Goal: Task Accomplishment & Management: Complete application form

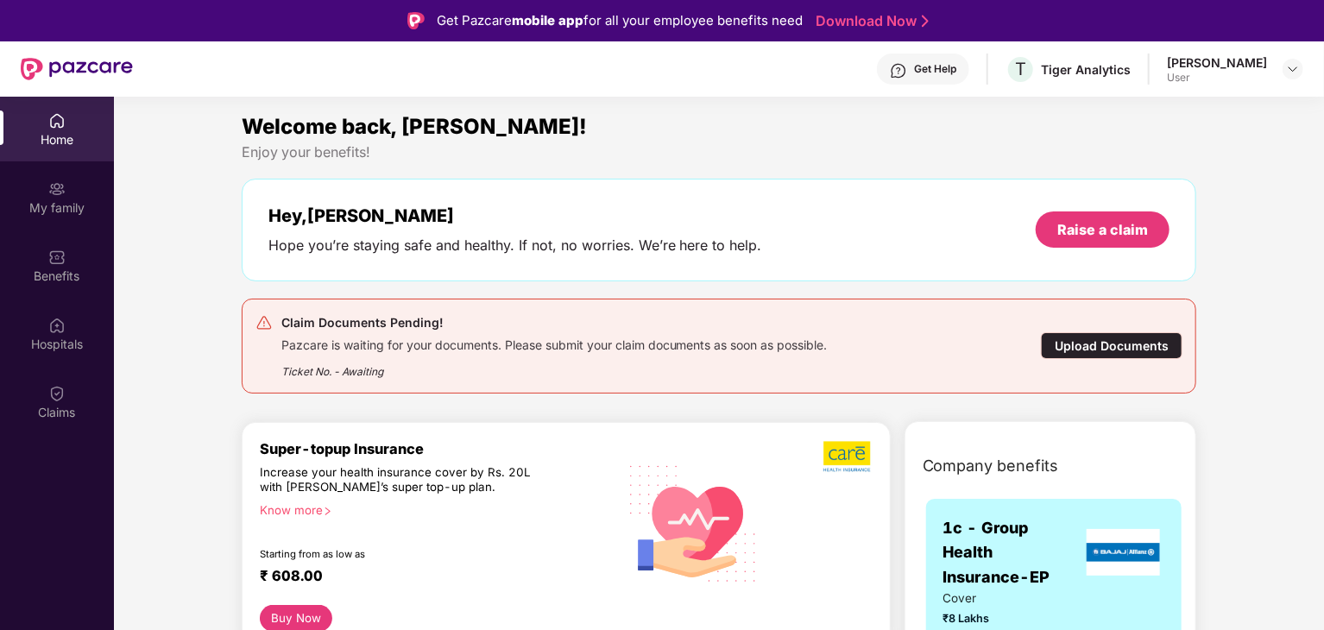
click at [1096, 353] on div "Upload Documents" at bounding box center [1112, 345] width 142 height 27
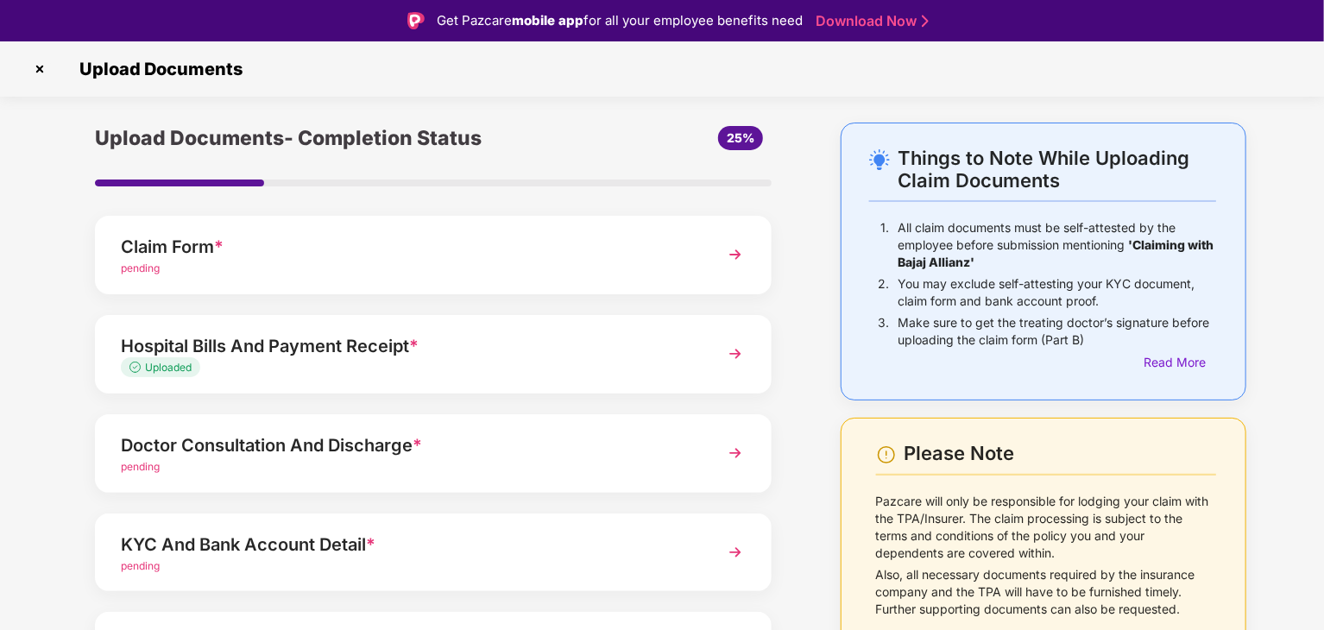
scroll to position [133, 0]
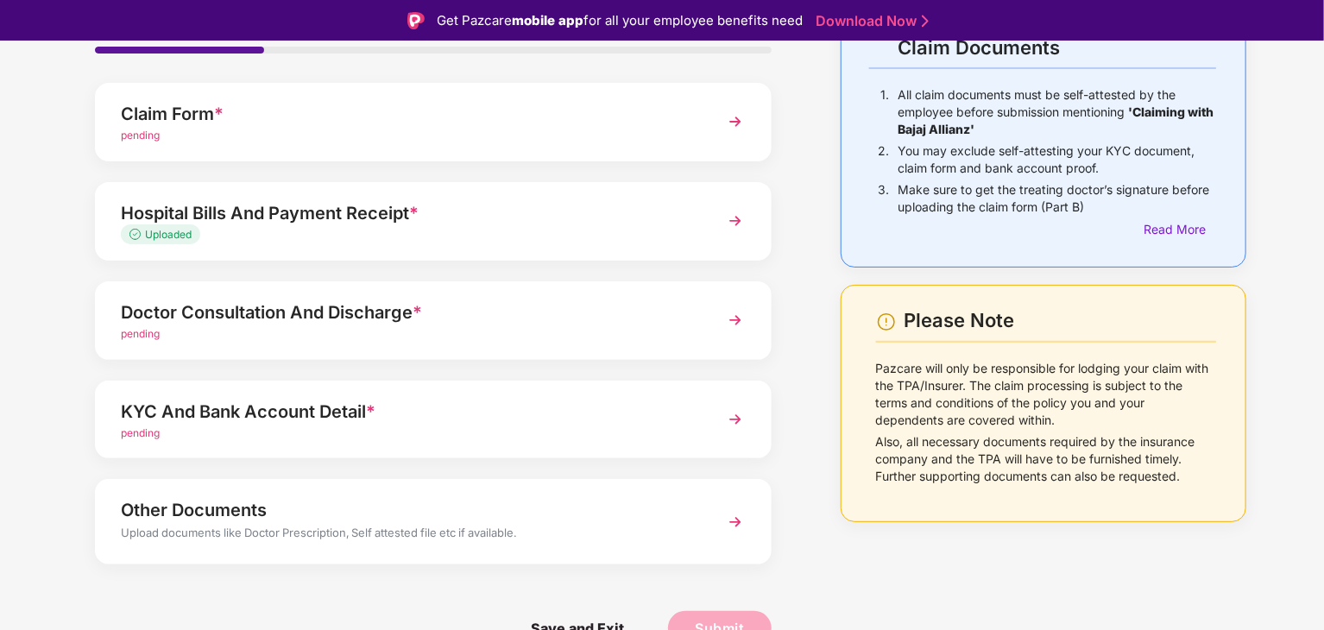
click at [563, 421] on div "KYC And Bank Account Detail *" at bounding box center [407, 412] width 572 height 28
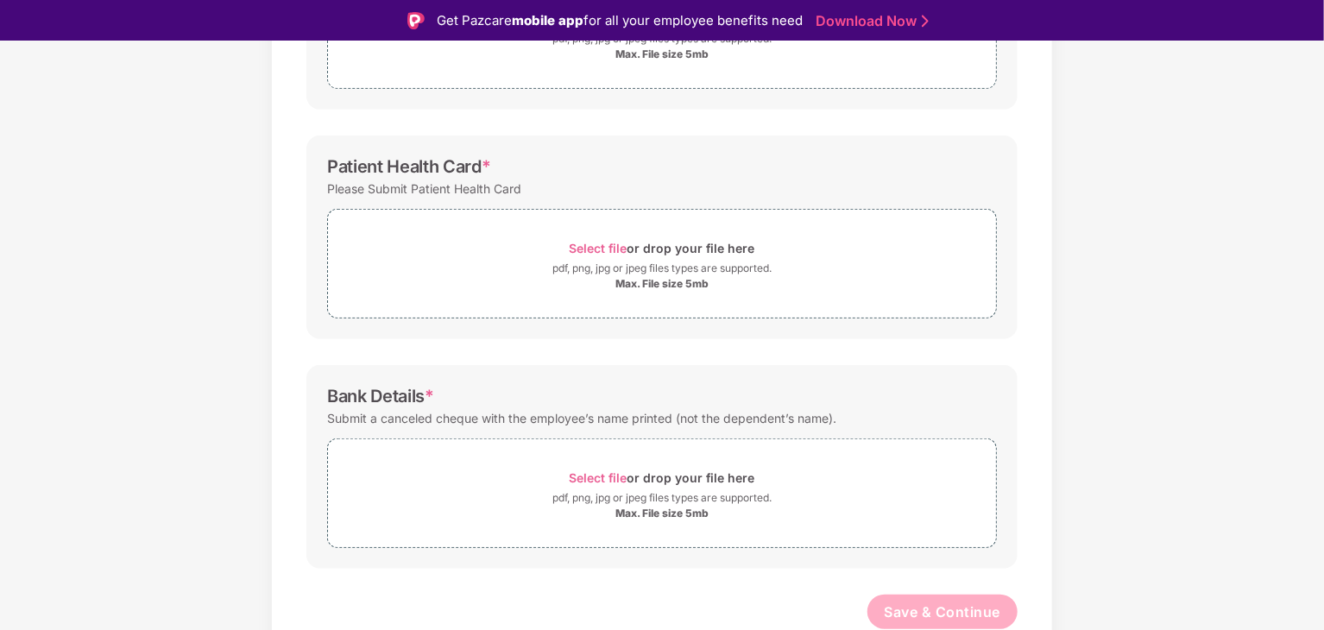
scroll to position [0, 0]
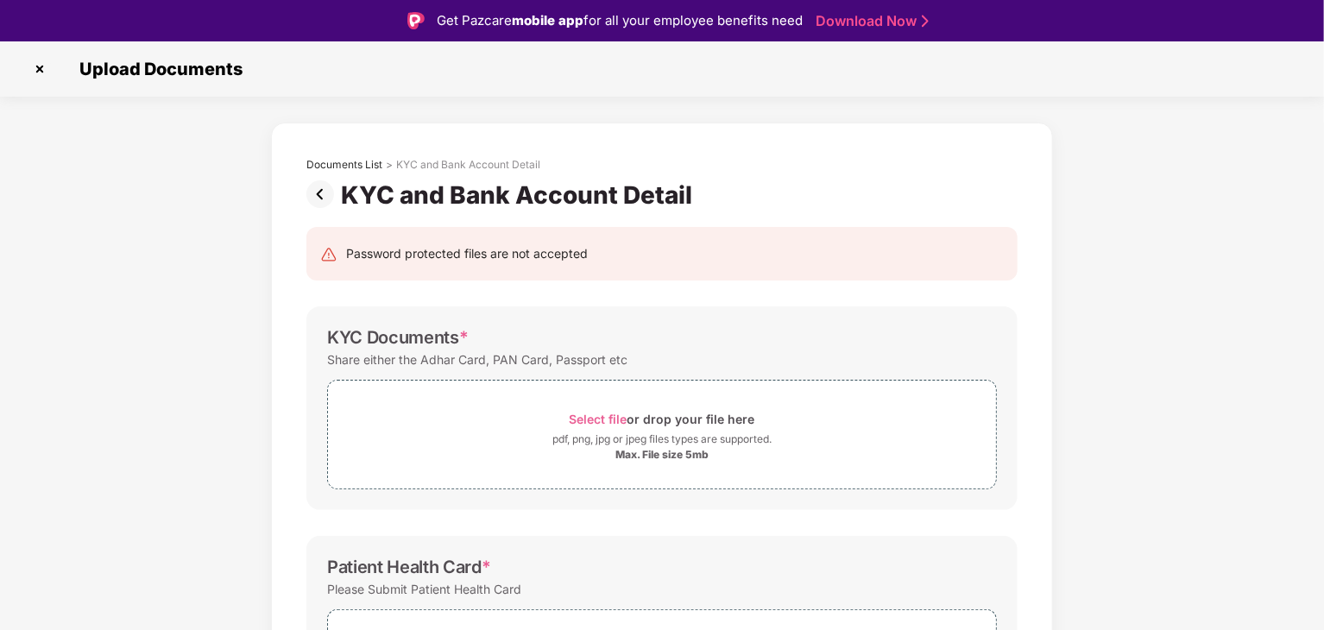
click at [322, 193] on img at bounding box center [323, 194] width 35 height 28
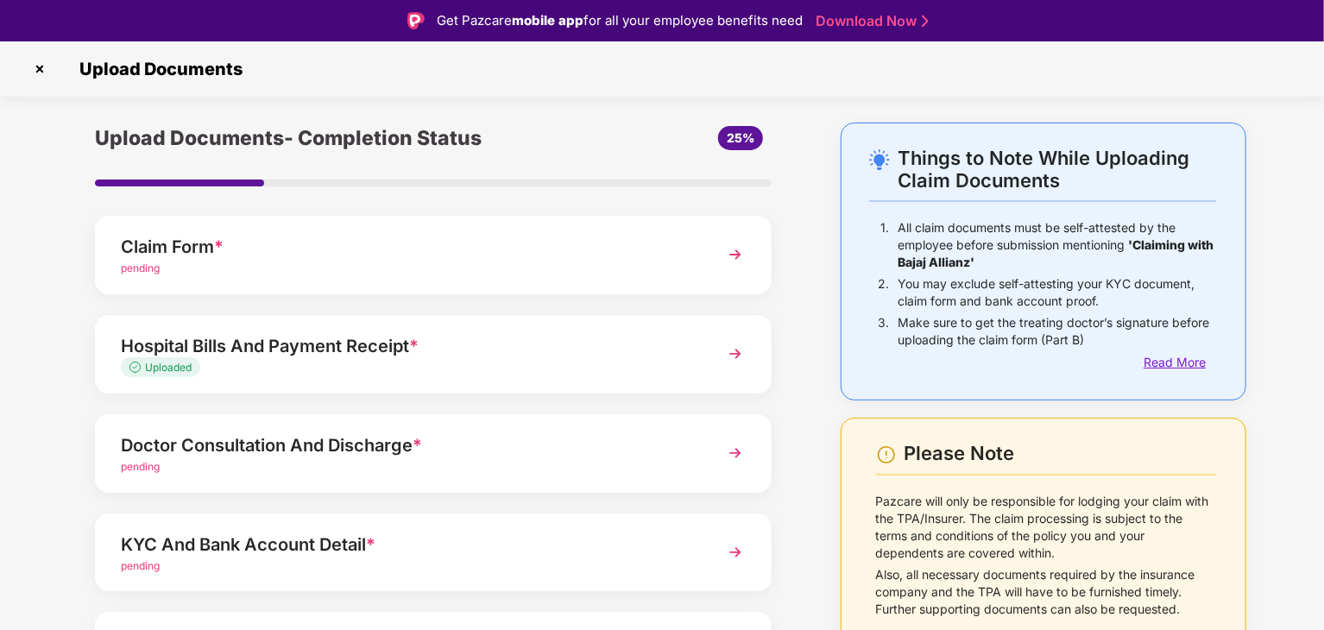
click at [1187, 368] on div "Read More" at bounding box center [1179, 362] width 72 height 19
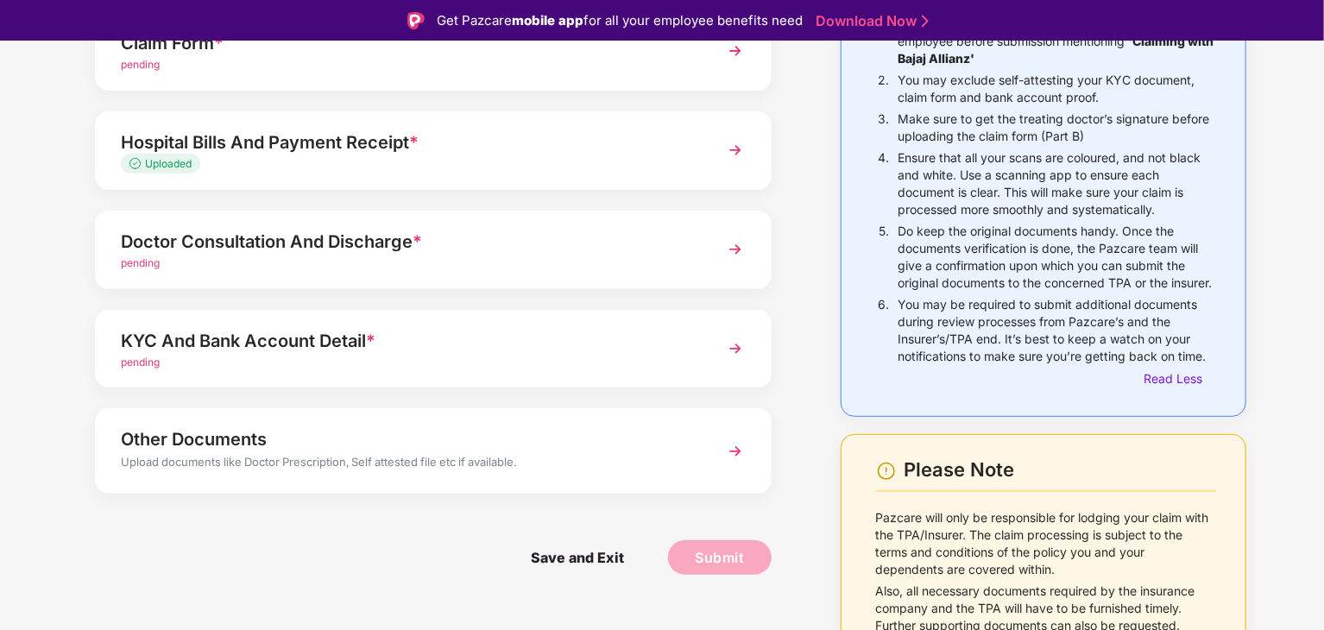
scroll to position [204, 0]
click at [610, 459] on div "Upload documents like Doctor Prescription, Self attested file etc if available." at bounding box center [407, 464] width 572 height 22
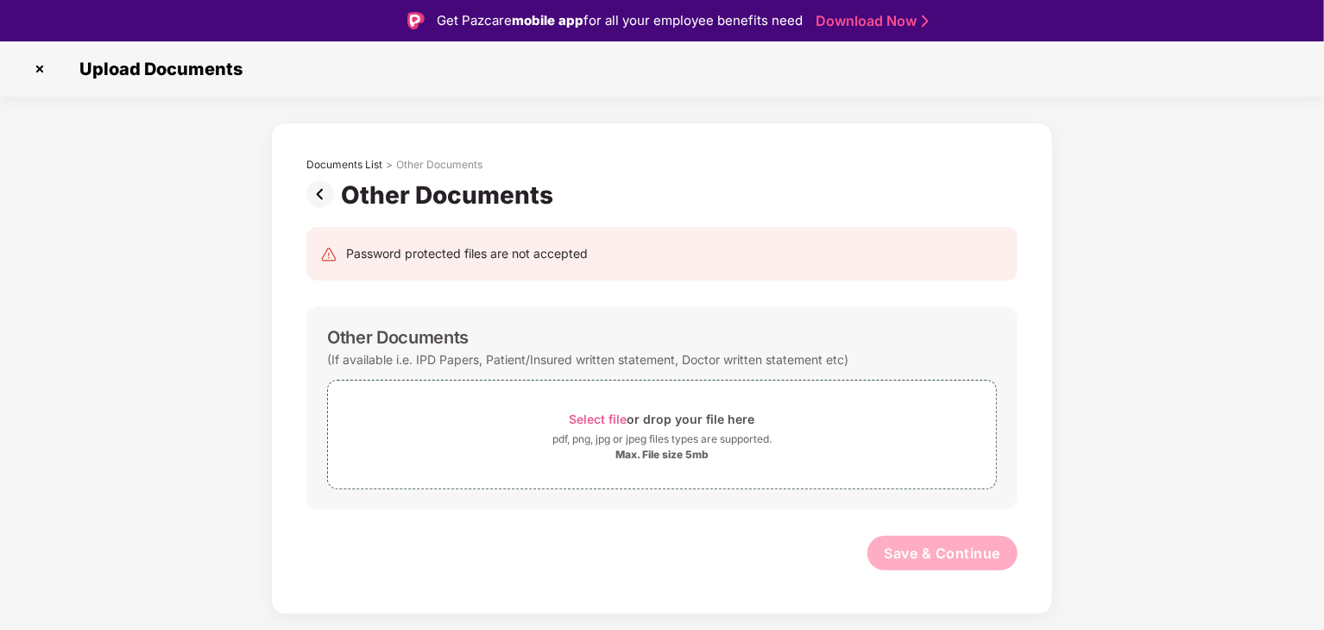
scroll to position [0, 0]
click at [321, 195] on img at bounding box center [323, 194] width 35 height 28
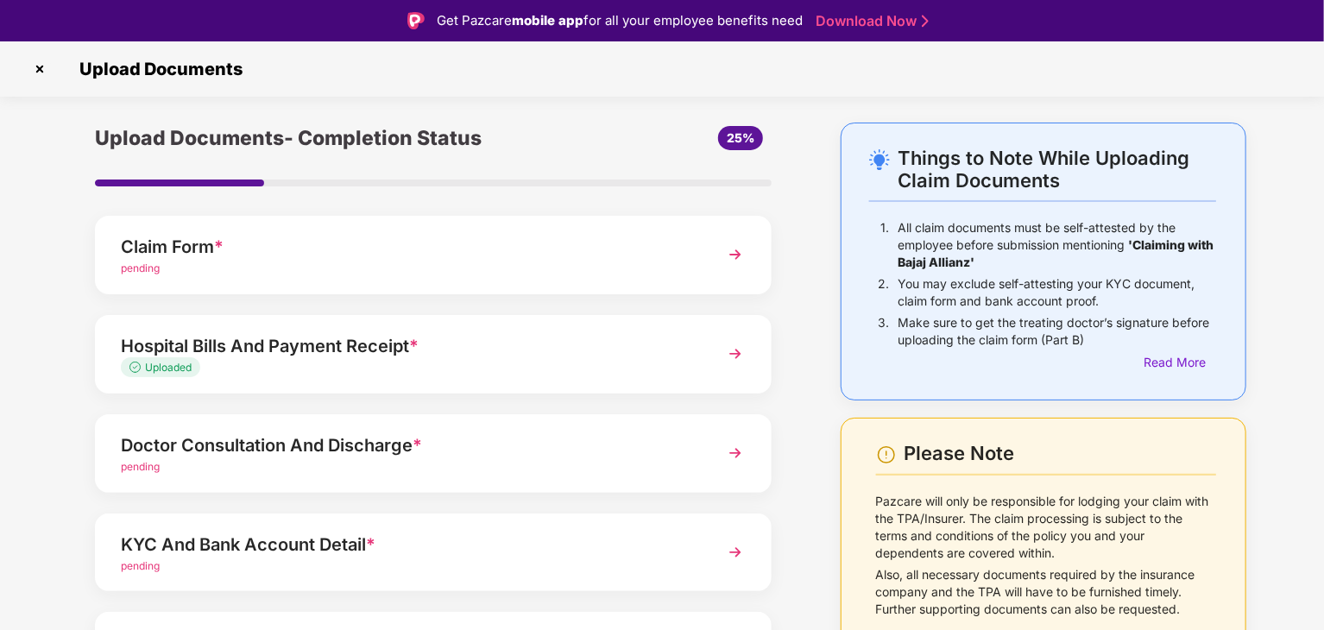
click at [635, 261] on div "pending" at bounding box center [407, 269] width 572 height 16
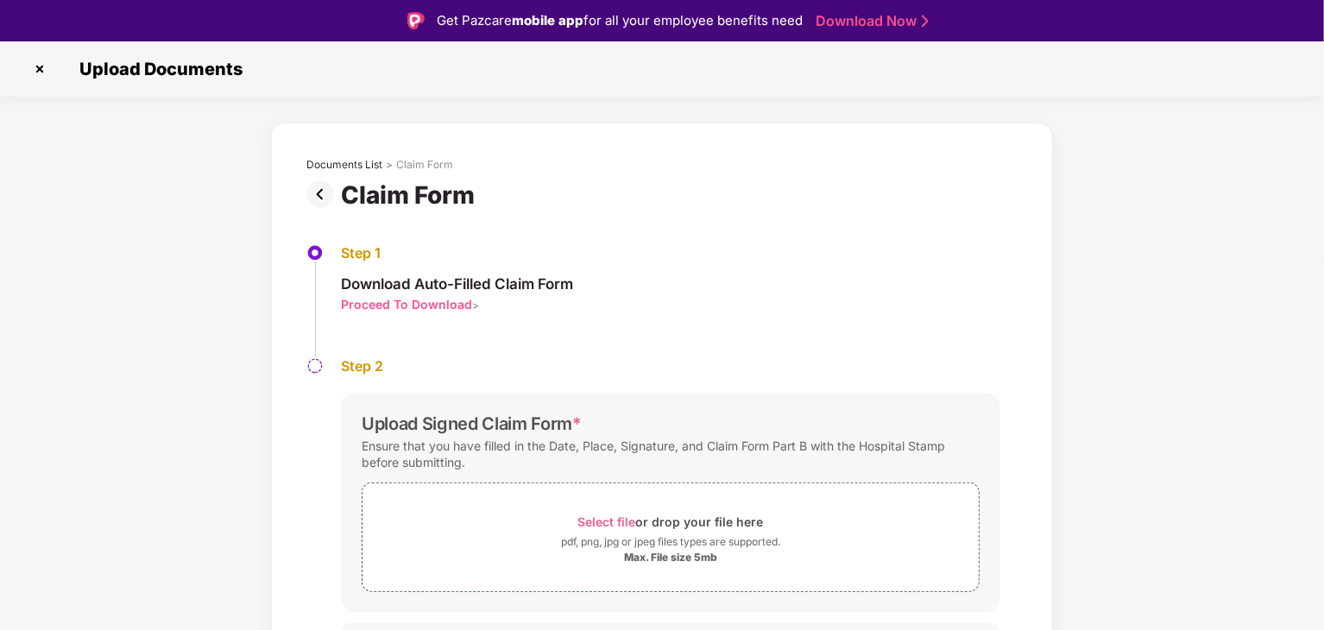
click at [318, 192] on img at bounding box center [323, 194] width 35 height 28
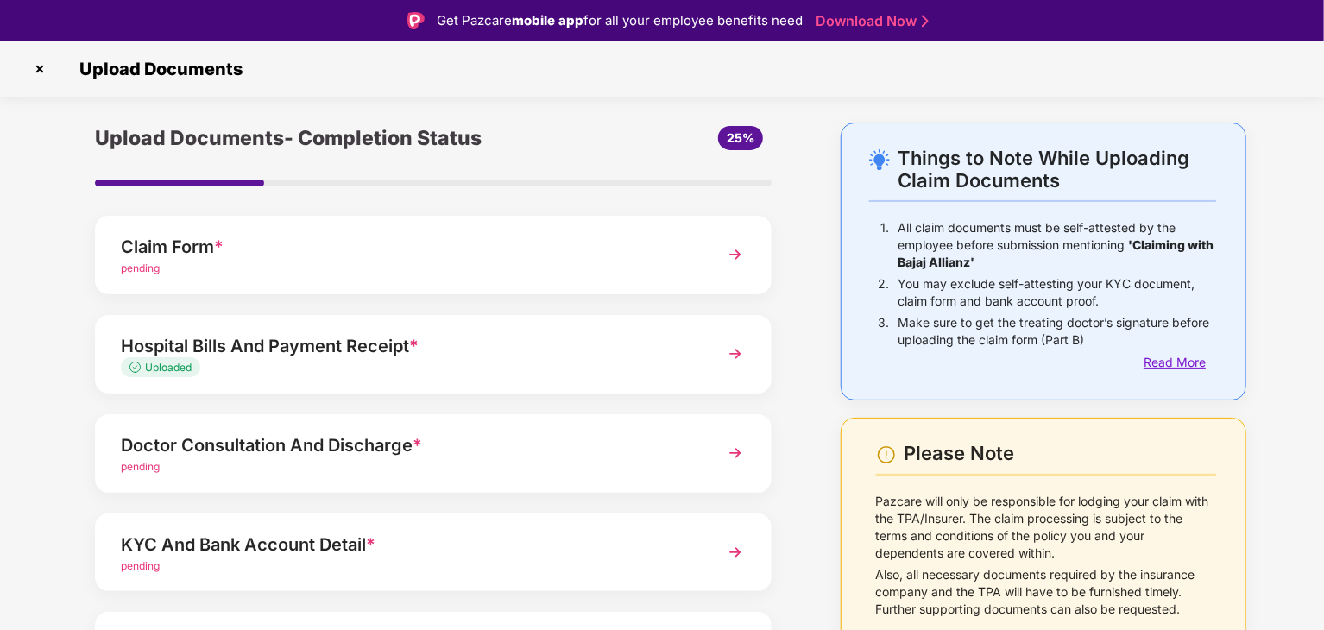
click at [1185, 361] on div "Read More" at bounding box center [1179, 362] width 72 height 19
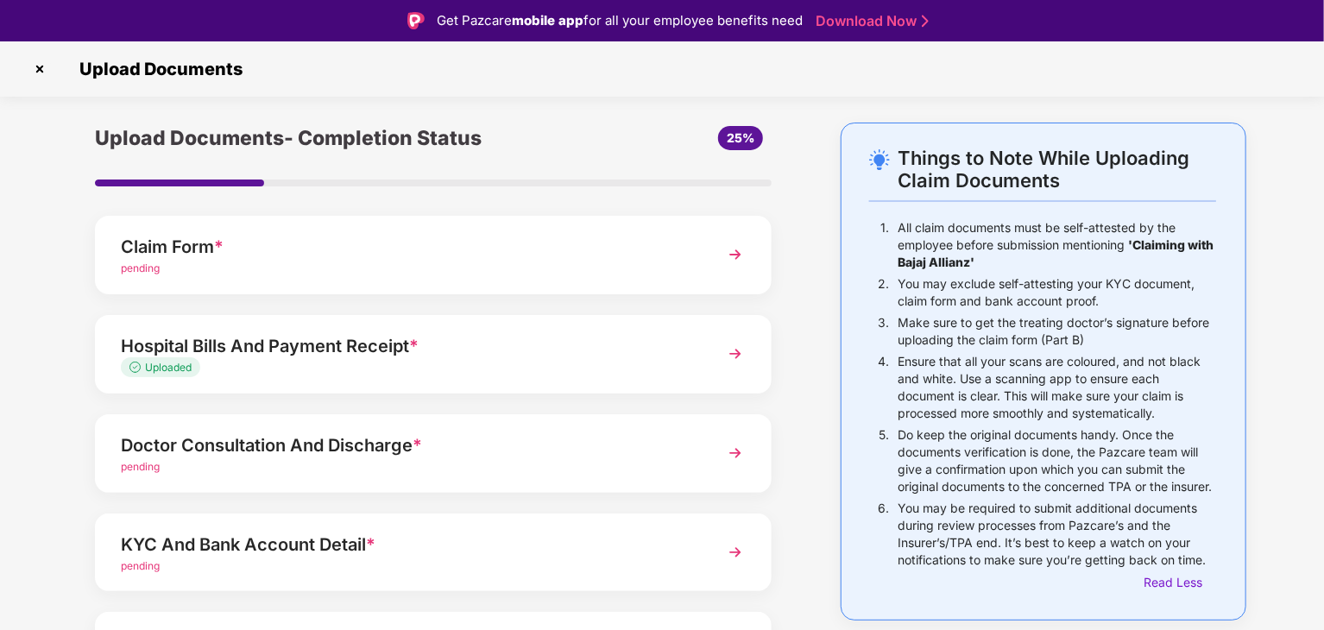
click at [605, 358] on div "Hospital Bills And Payment Receipt *" at bounding box center [407, 346] width 572 height 28
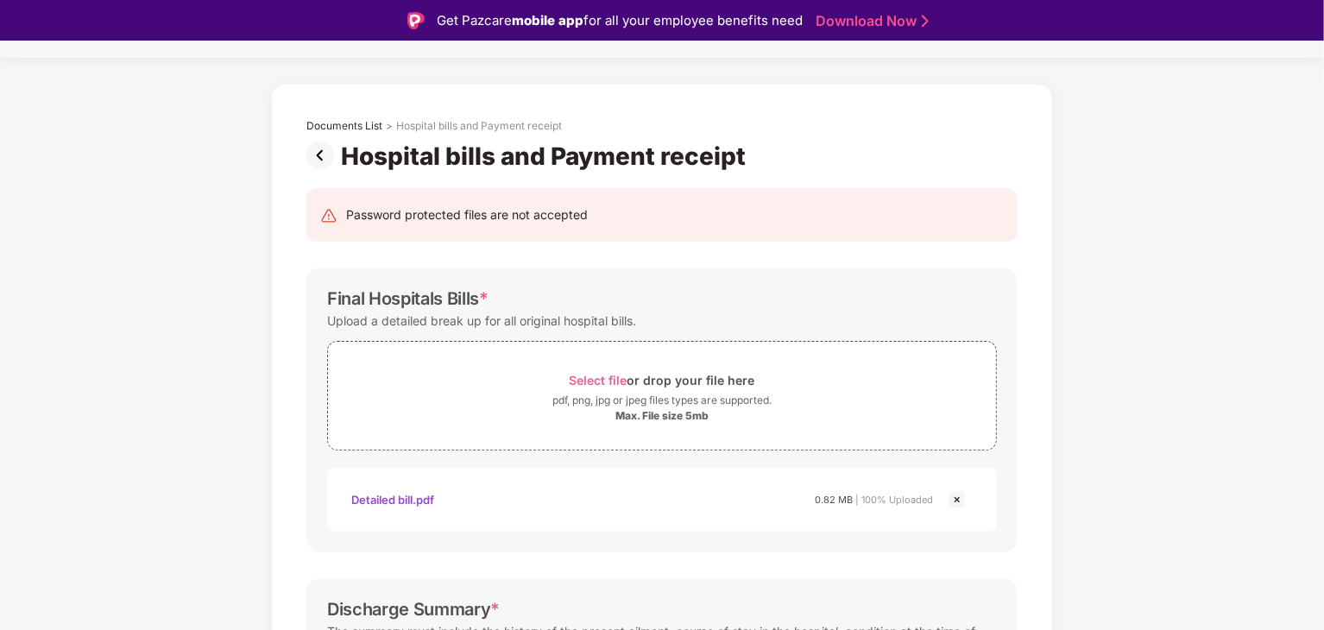
scroll to position [14, 0]
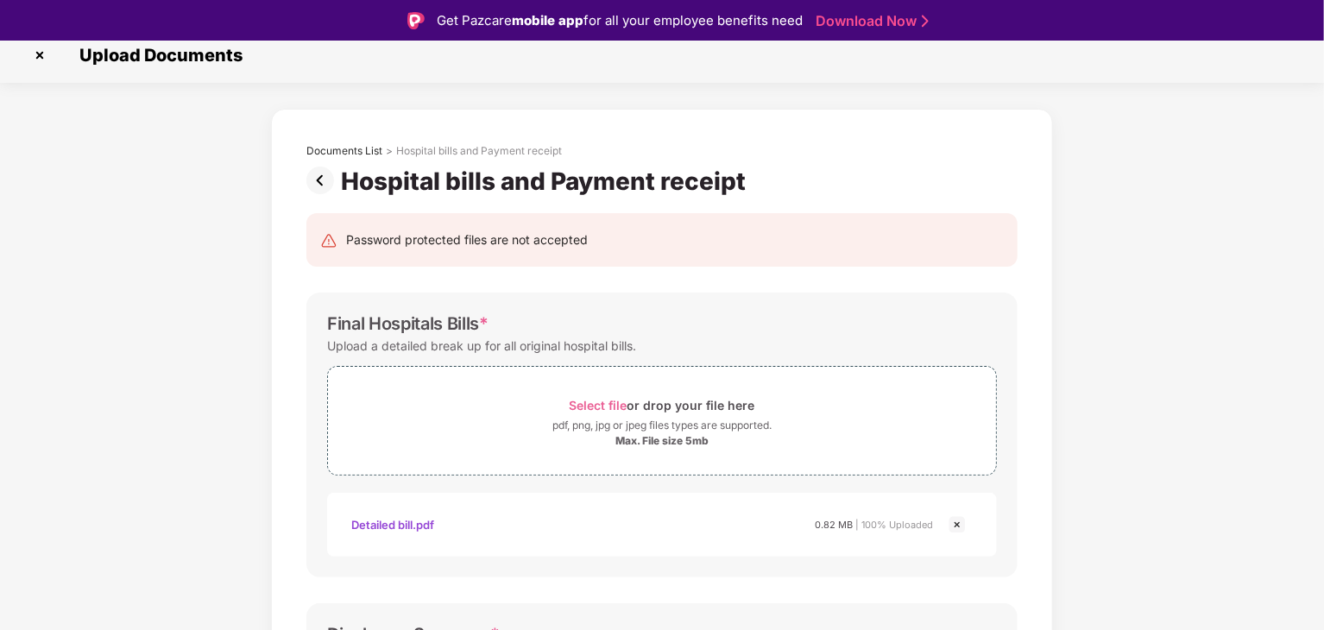
click at [324, 180] on img at bounding box center [323, 181] width 35 height 28
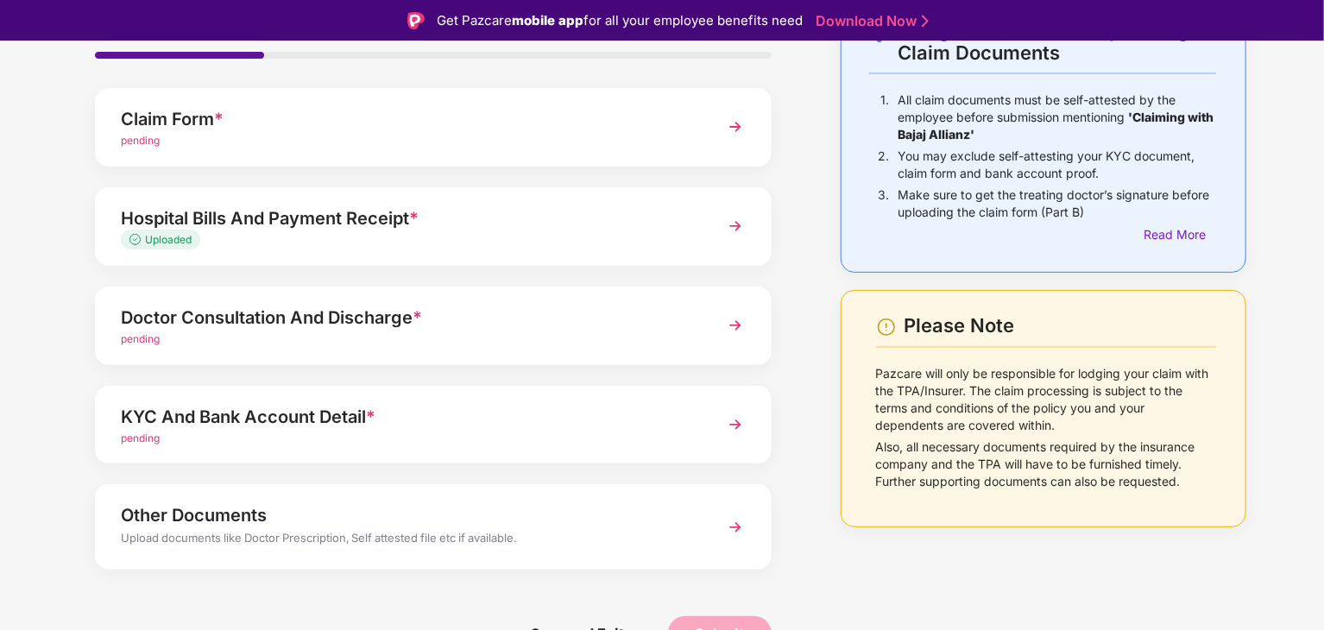
scroll to position [128, 0]
click at [488, 434] on div "pending" at bounding box center [407, 439] width 572 height 16
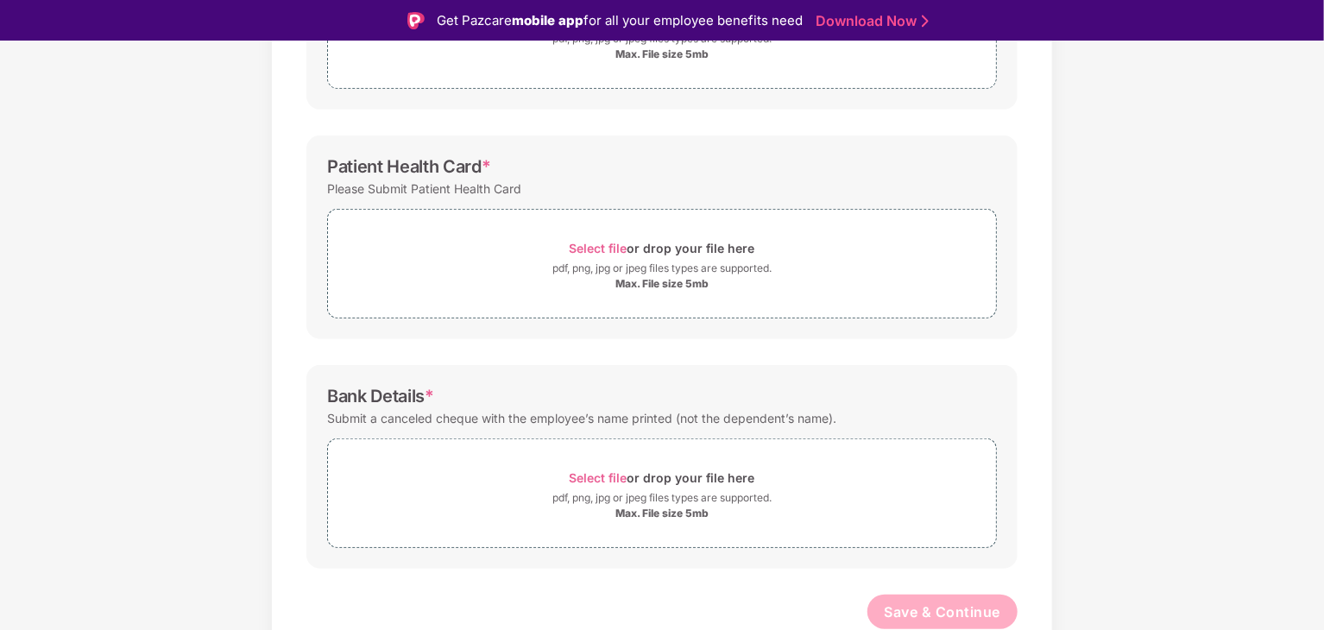
scroll to position [0, 0]
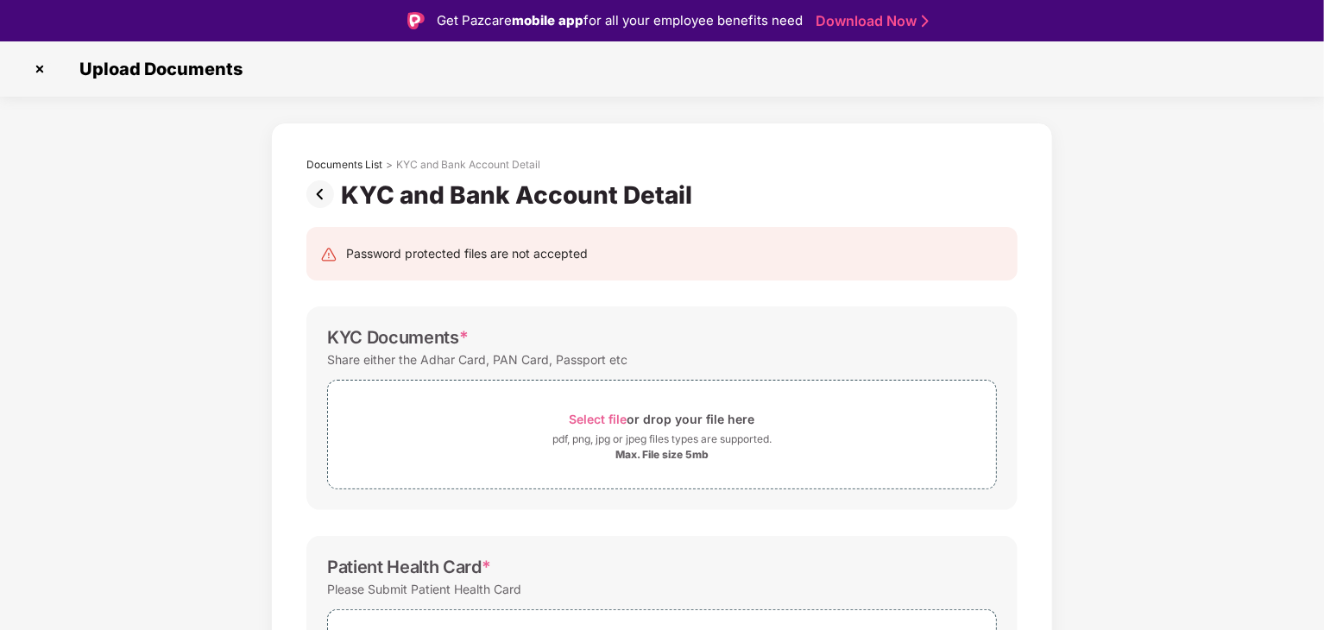
click at [318, 192] on img at bounding box center [323, 194] width 35 height 28
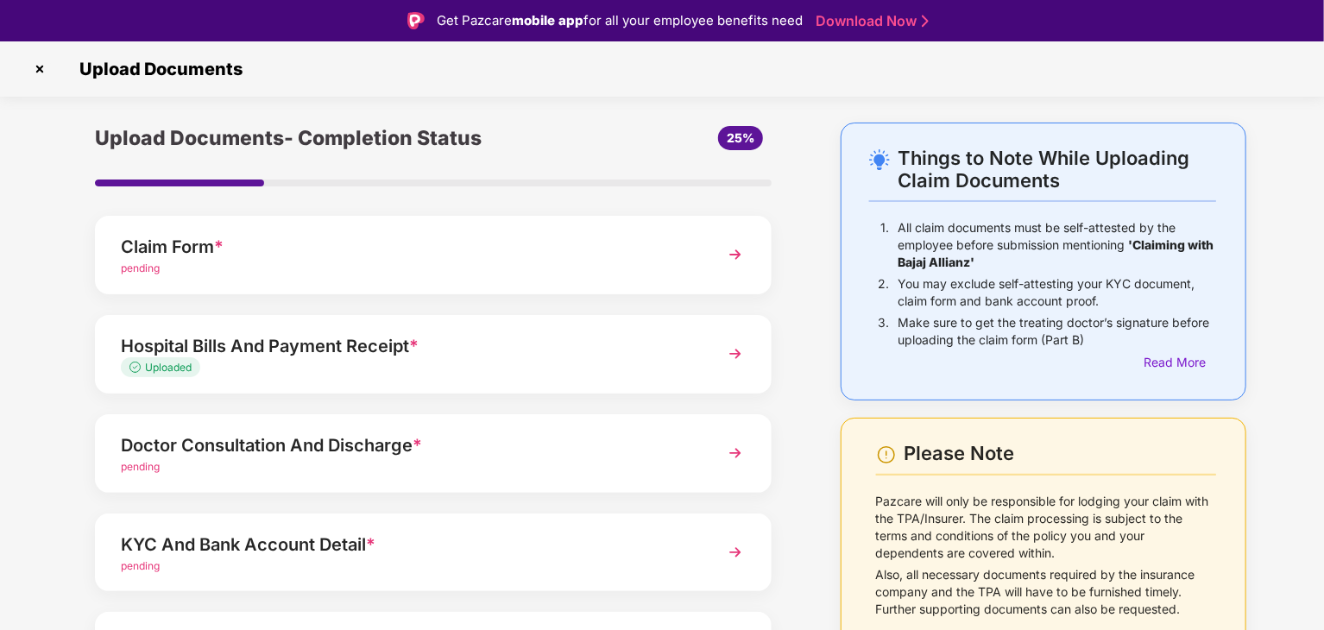
click at [614, 444] on div "Doctor Consultation And Discharge *" at bounding box center [407, 445] width 572 height 28
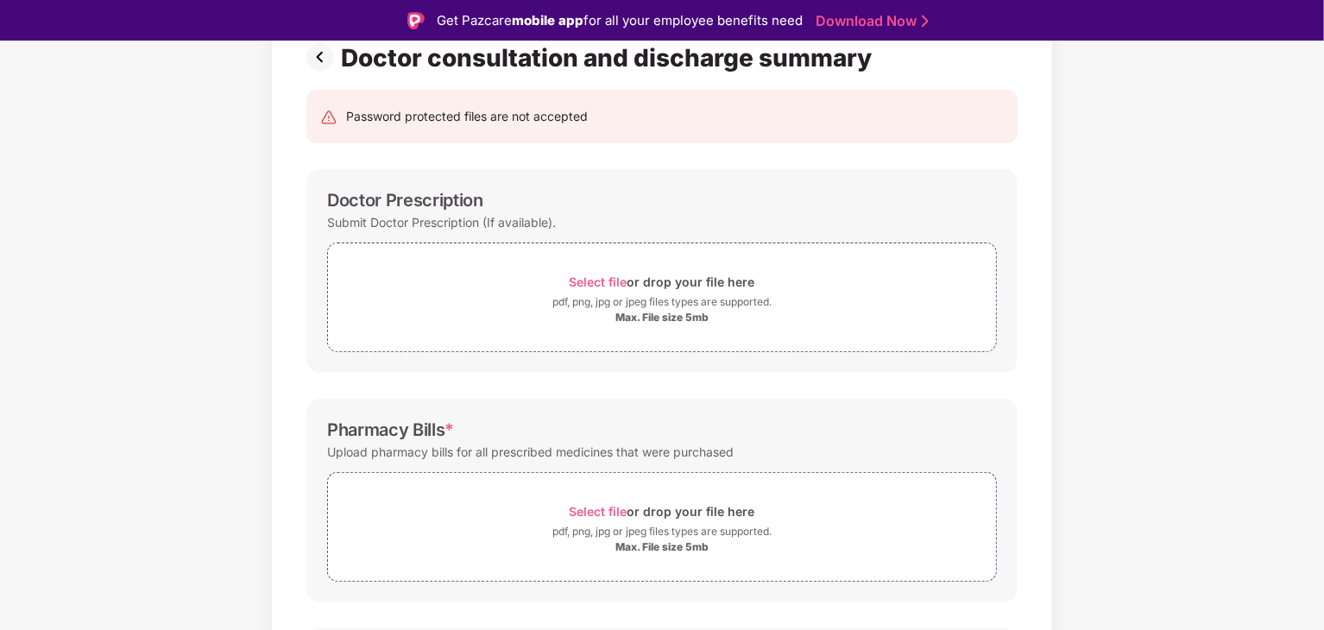
scroll to position [134, 0]
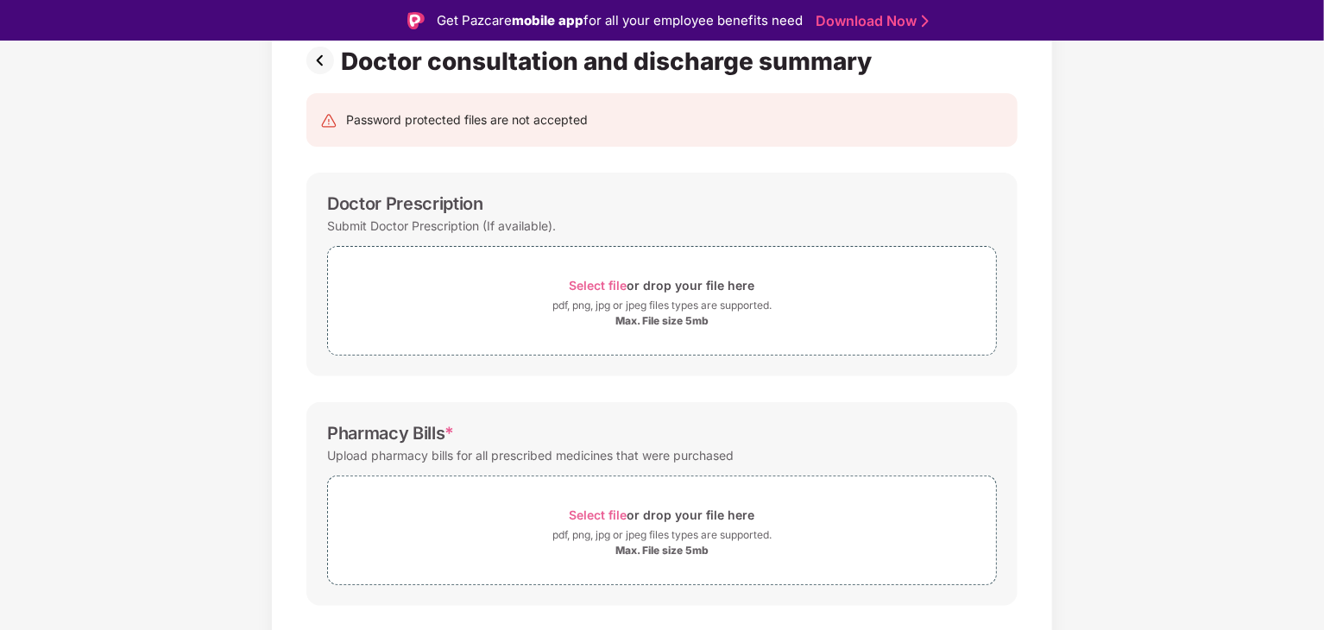
click at [318, 63] on img at bounding box center [323, 61] width 35 height 28
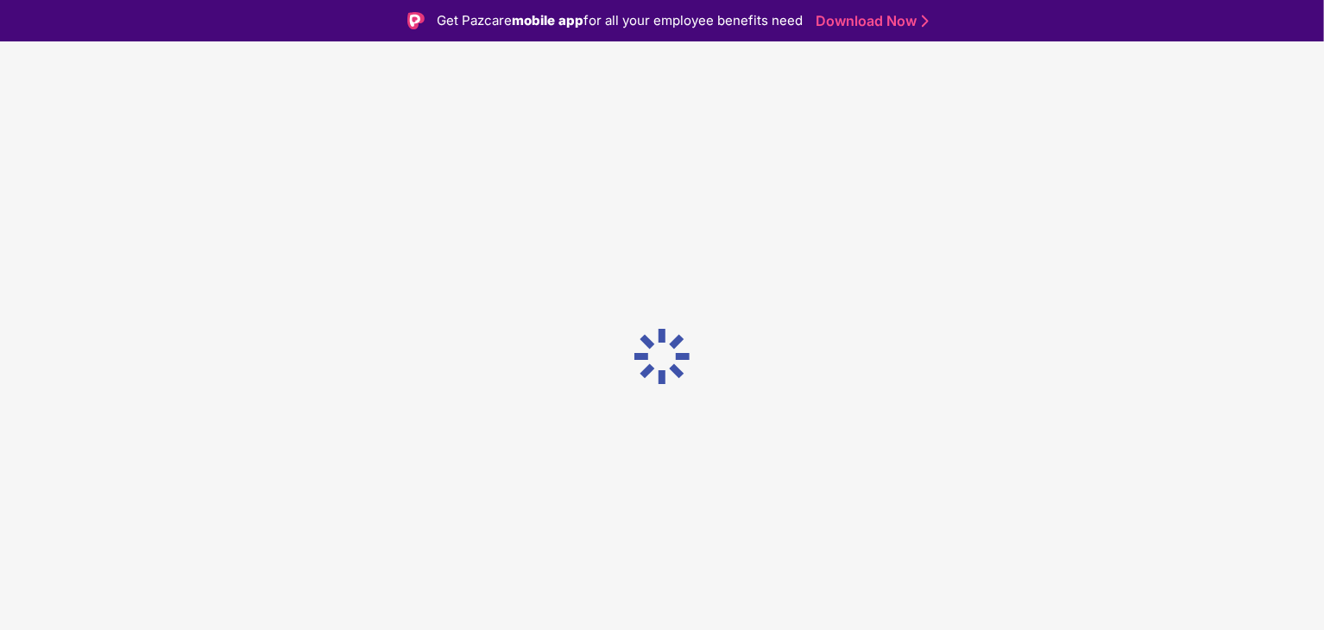
scroll to position [0, 0]
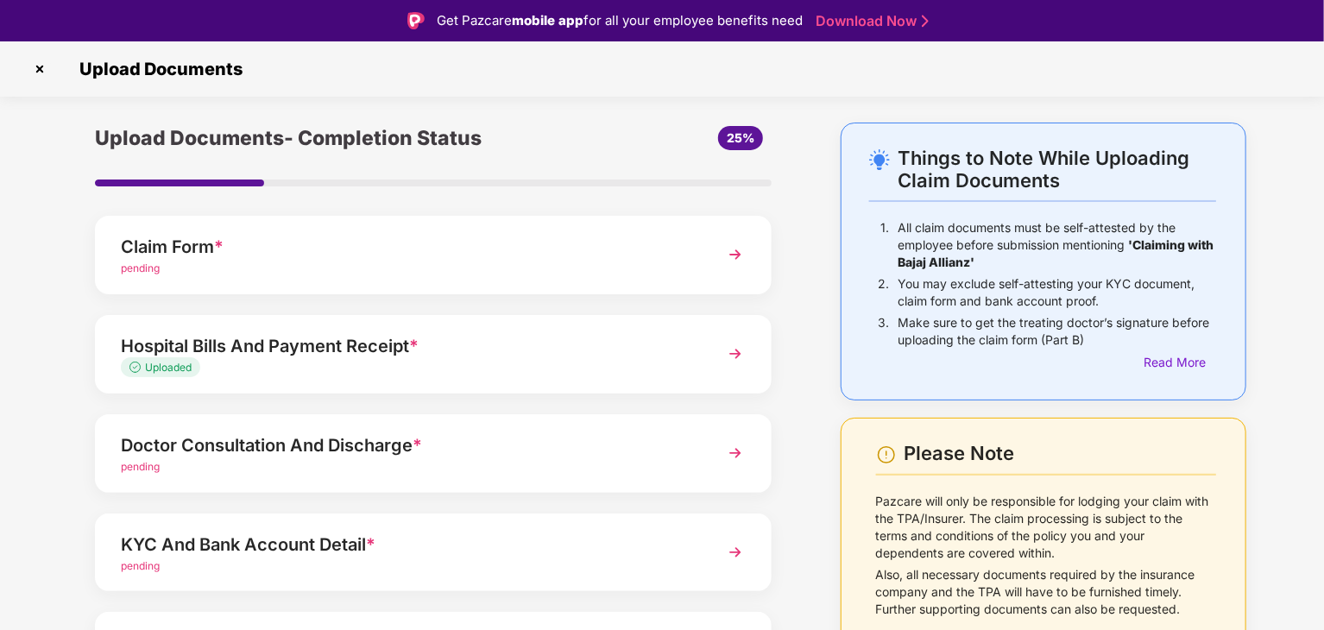
click at [625, 262] on div "pending" at bounding box center [407, 269] width 572 height 16
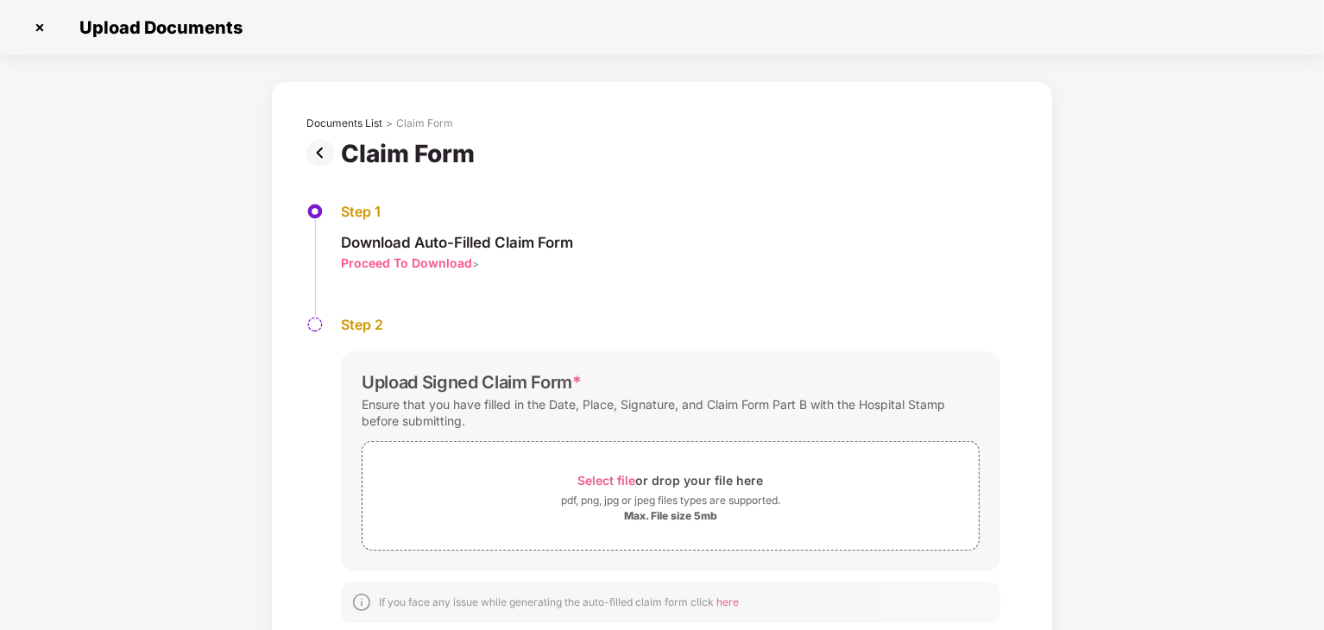
click at [430, 262] on div "Proceed To Download" at bounding box center [406, 263] width 131 height 16
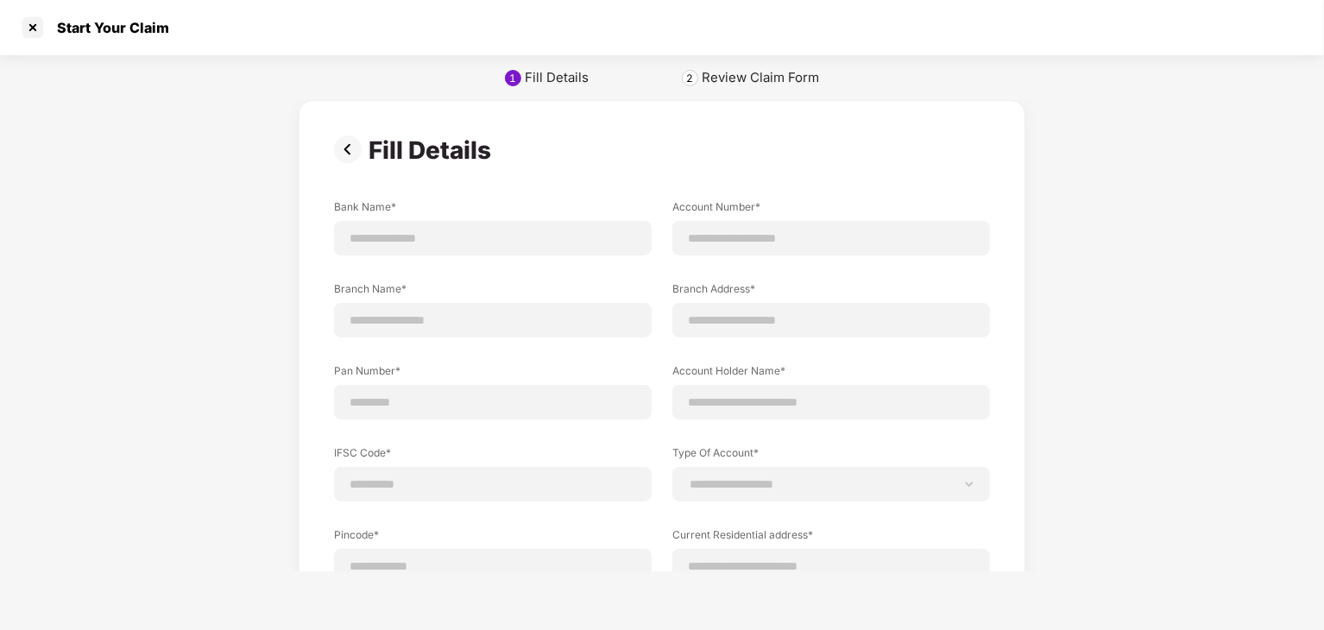
click at [349, 145] on img at bounding box center [351, 149] width 35 height 28
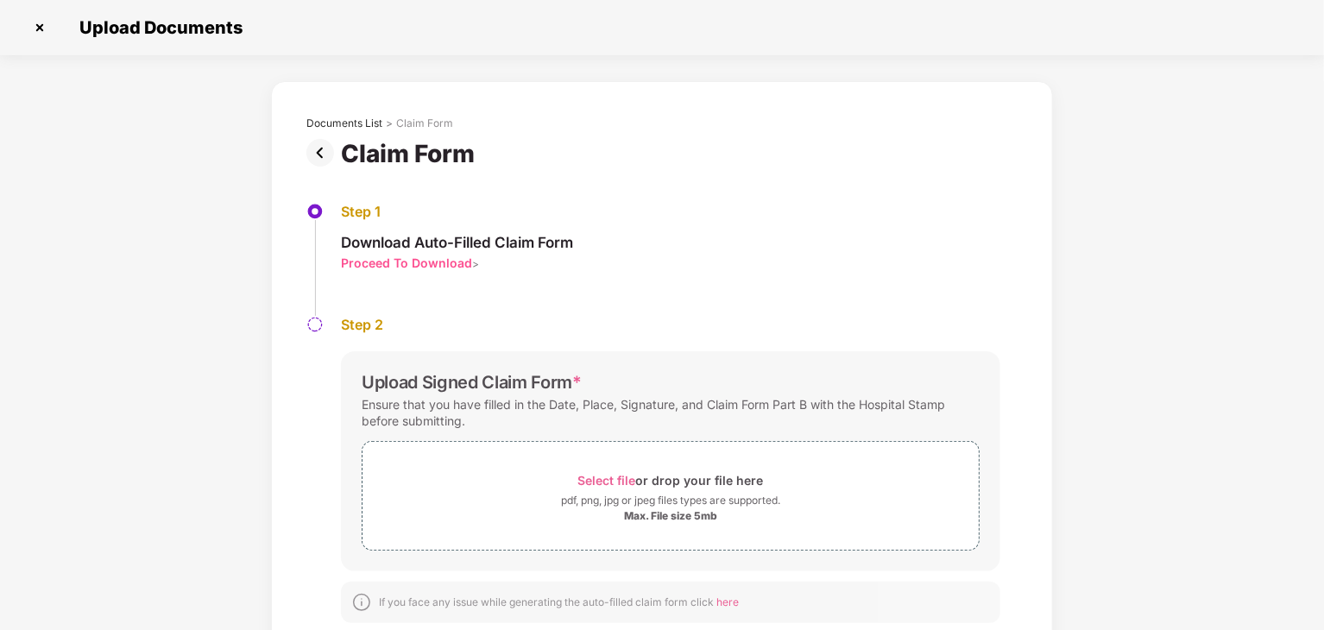
click at [320, 159] on img at bounding box center [323, 153] width 35 height 28
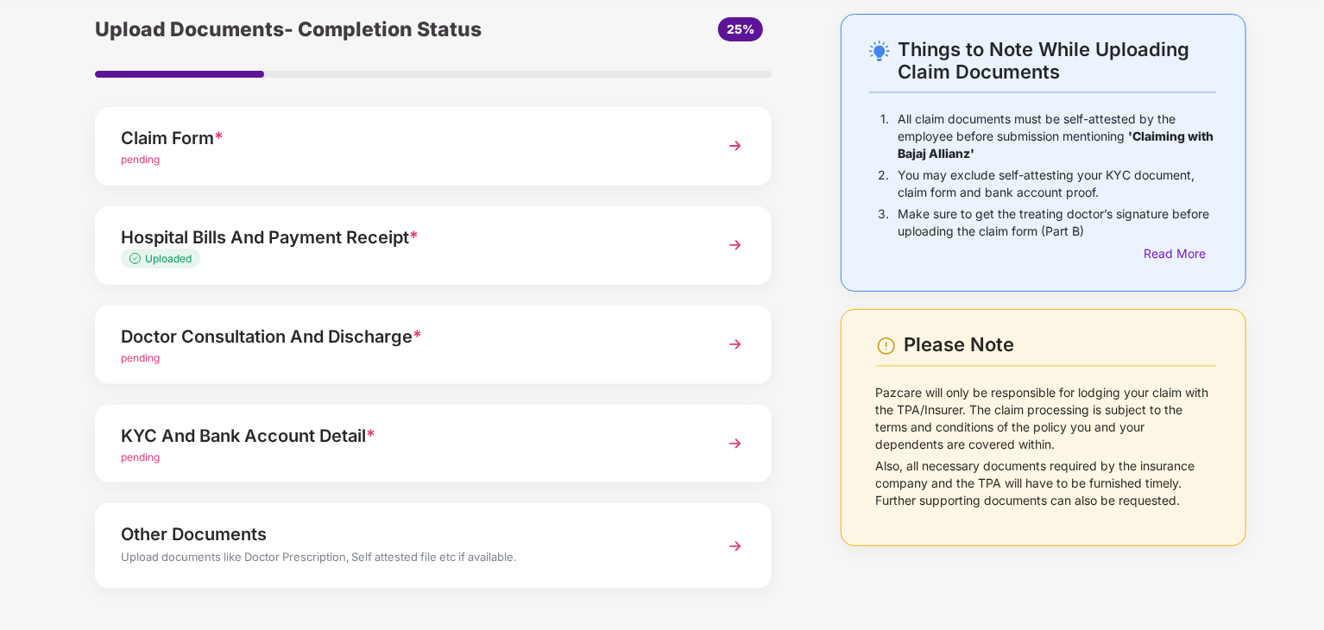
scroll to position [66, 0]
click at [1175, 256] on div "Read More" at bounding box center [1179, 254] width 72 height 19
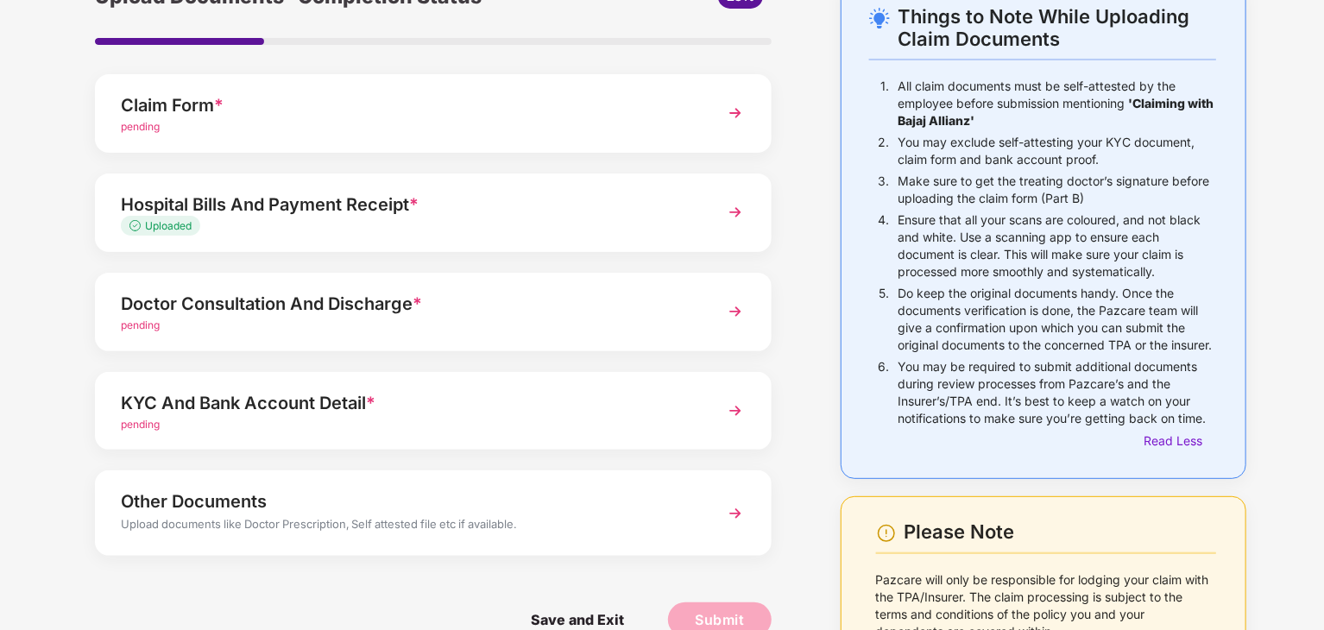
scroll to position [0, 0]
